Goal: Task Accomplishment & Management: Manage account settings

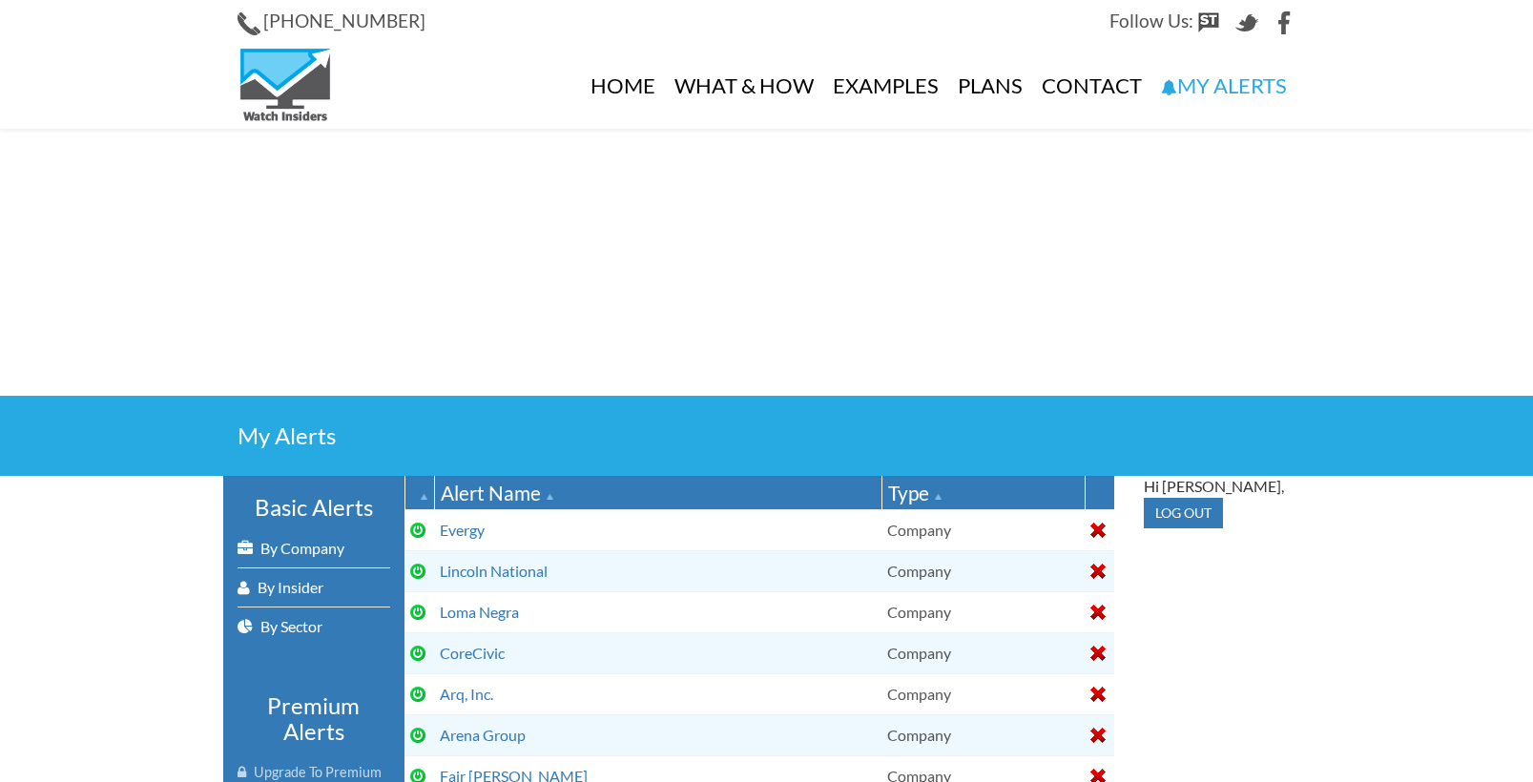
select select
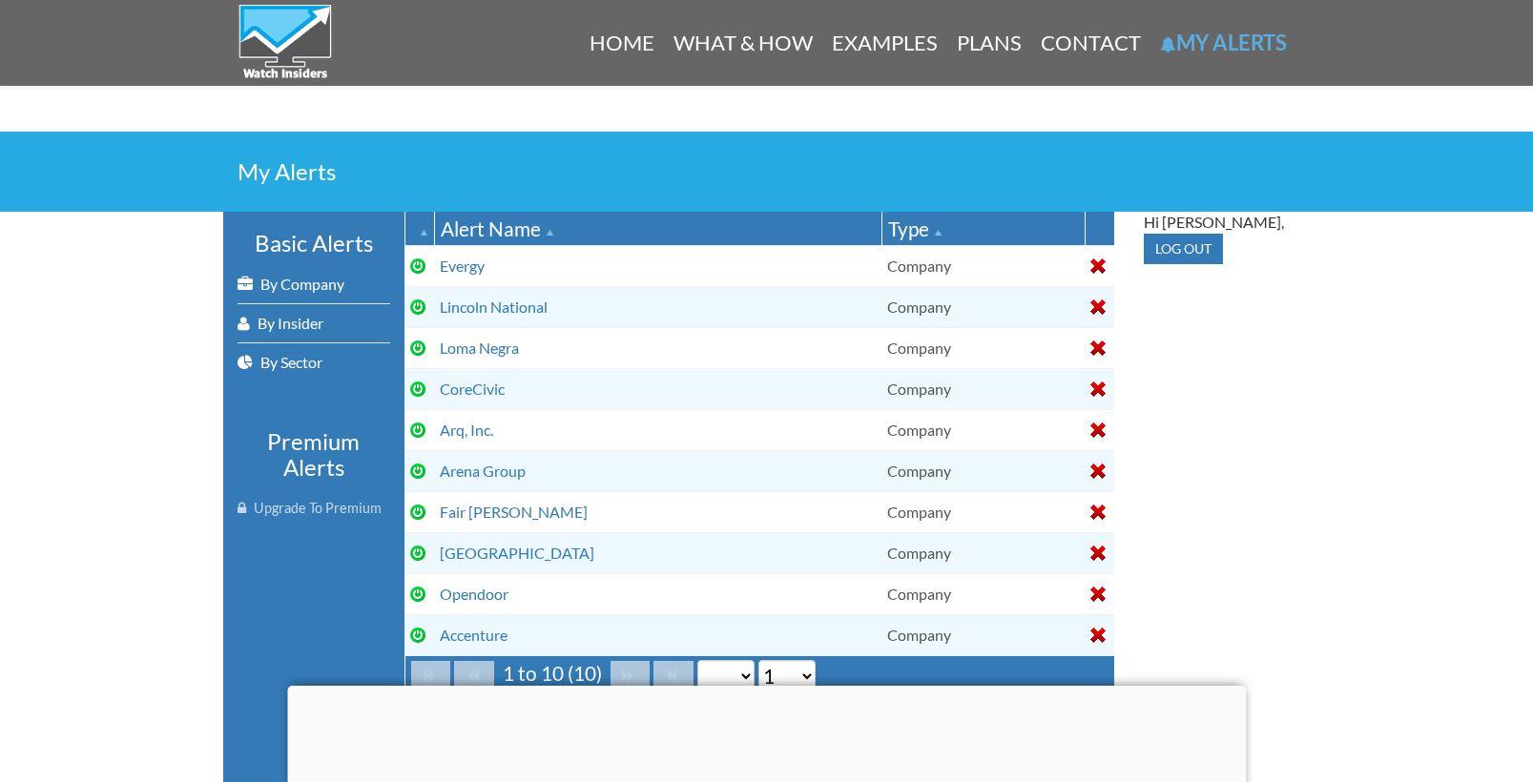
scroll to position [278, 0]
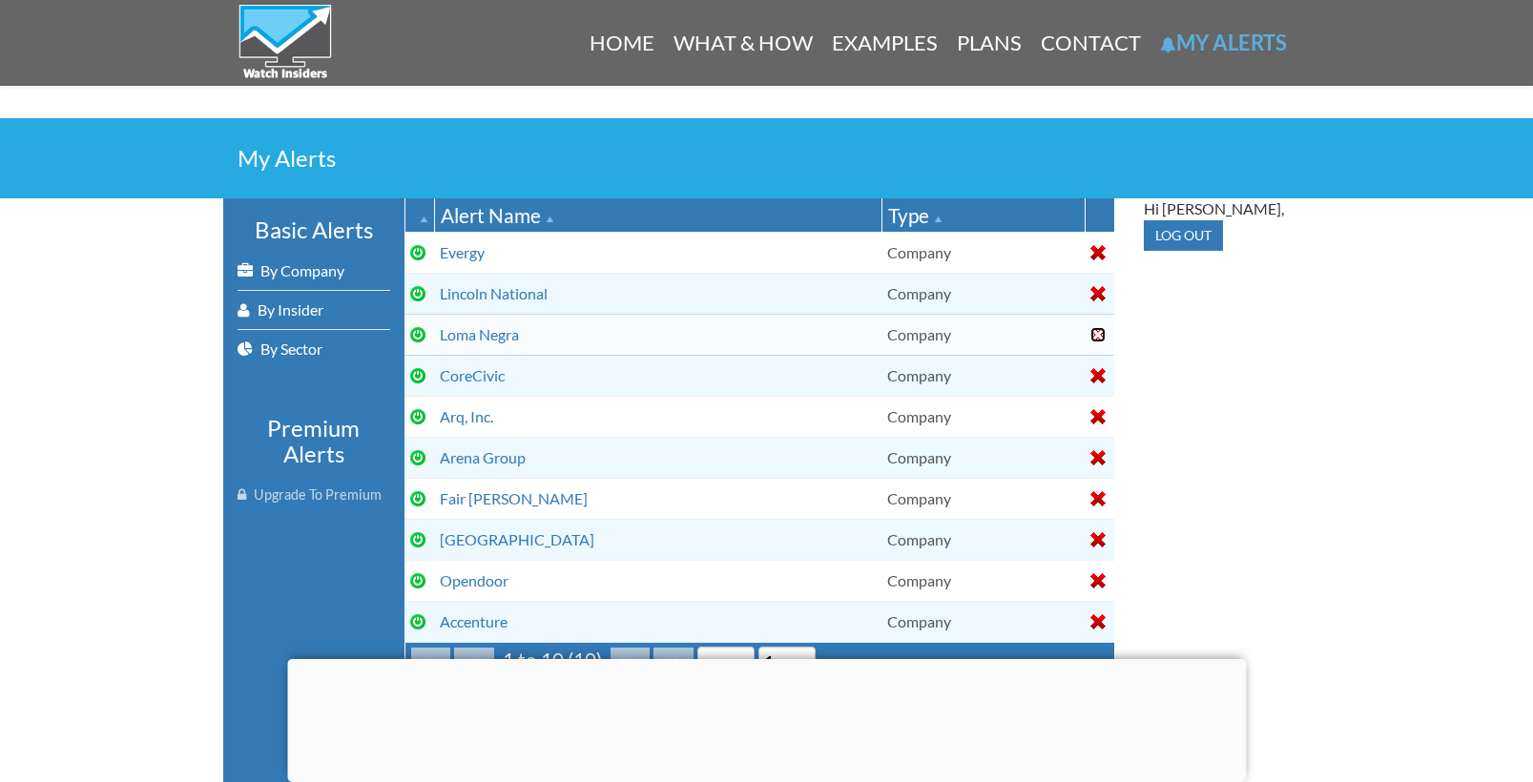
click at [1098, 332] on div at bounding box center [1097, 334] width 15 height 15
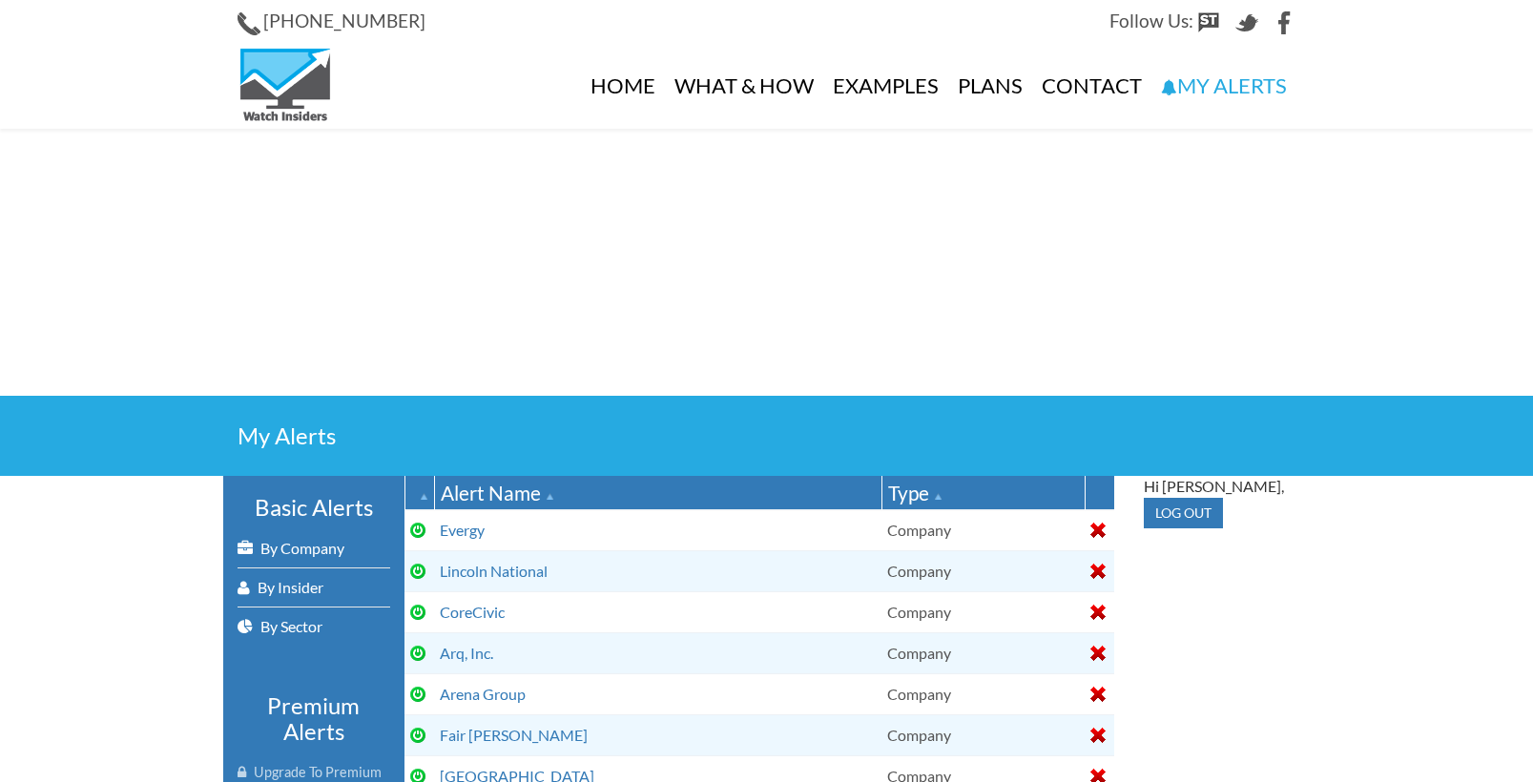
select select
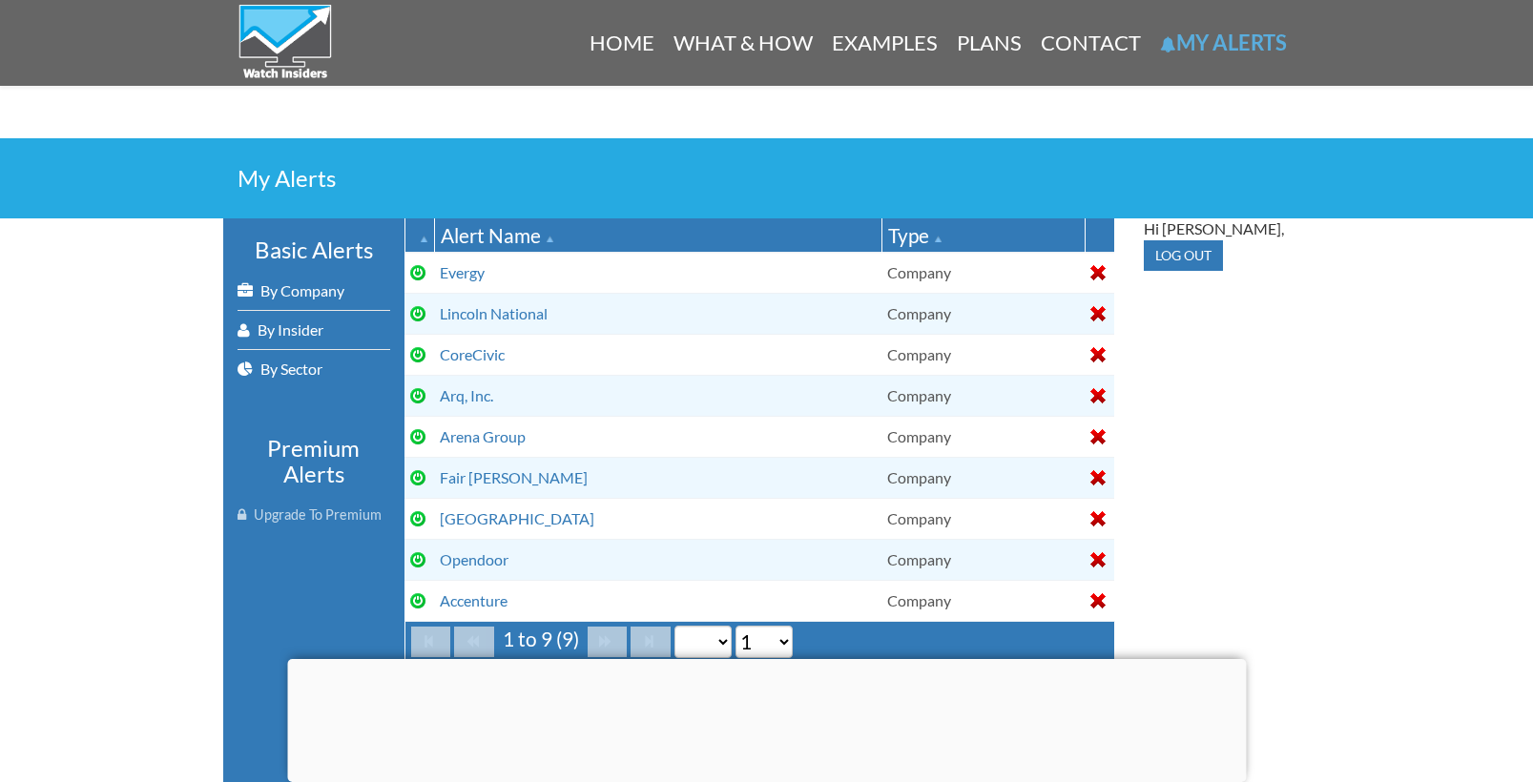
scroll to position [262, 0]
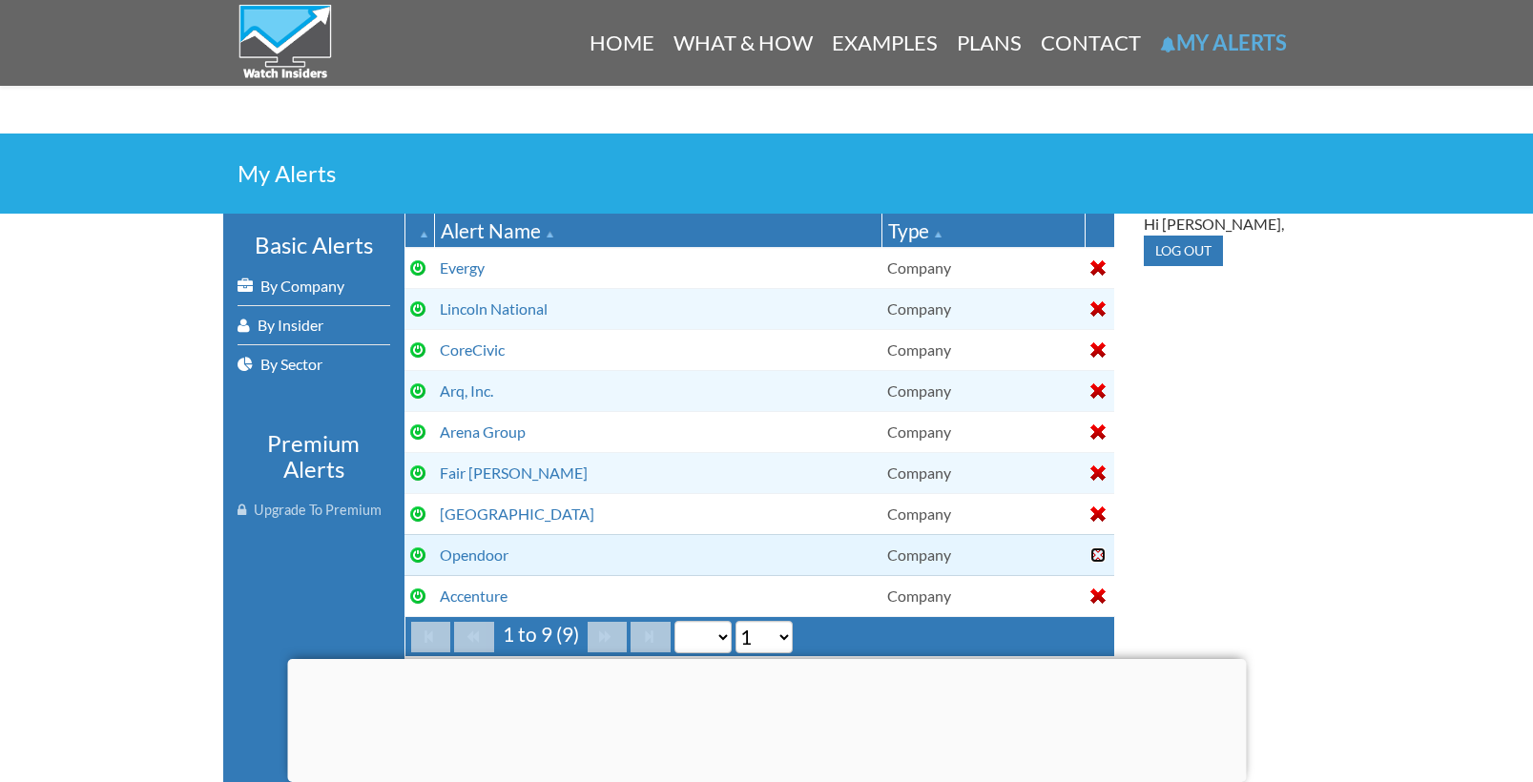
click at [1097, 548] on div at bounding box center [1097, 555] width 15 height 15
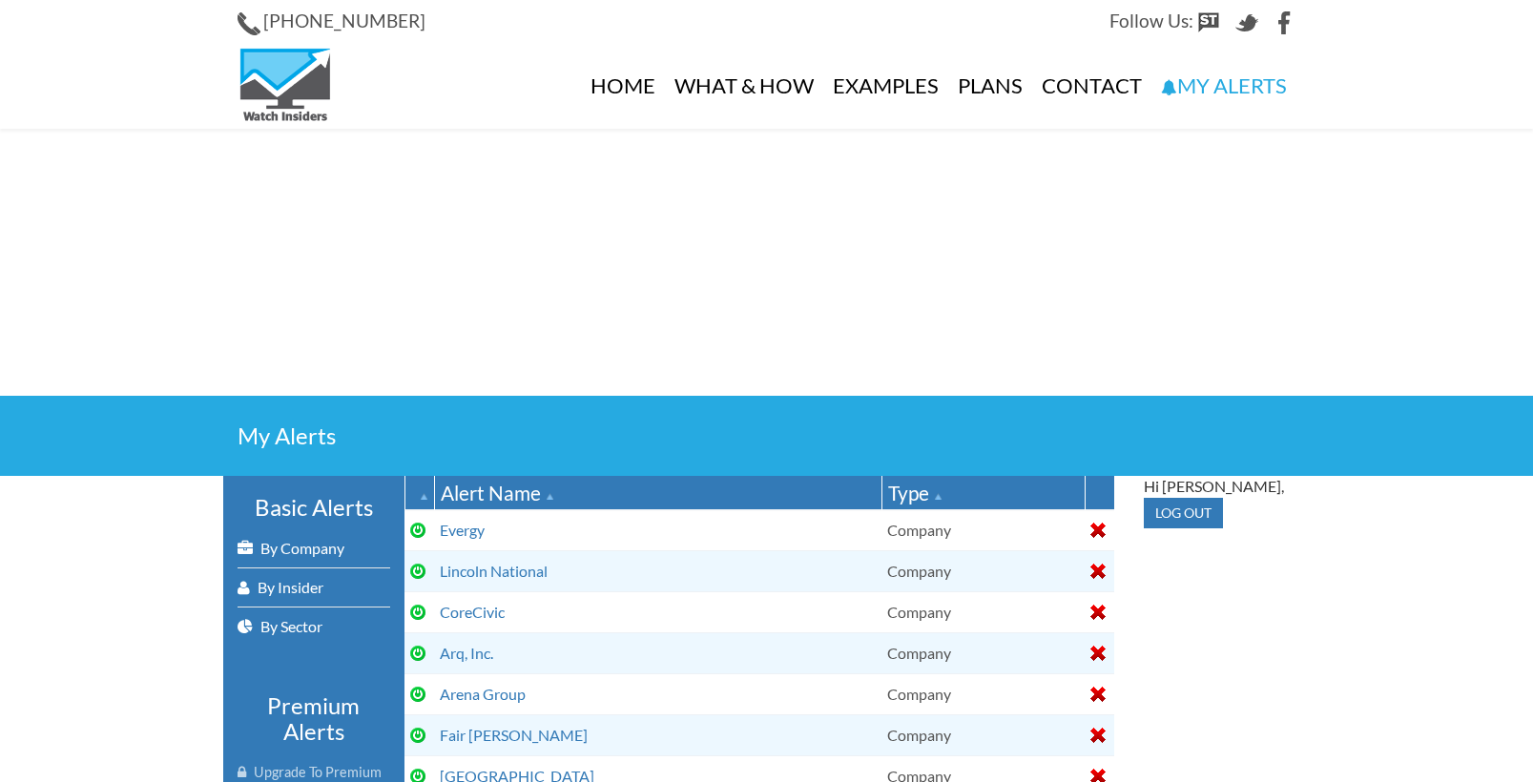
select select
